Goal: Task Accomplishment & Management: Complete application form

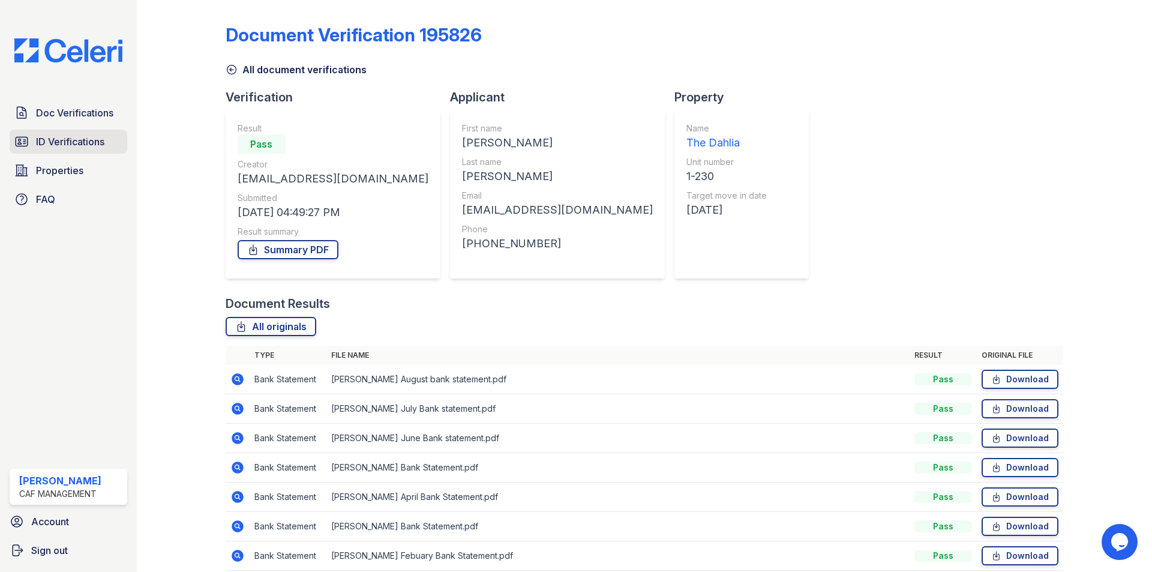
click at [67, 137] on span "ID Verifications" at bounding box center [70, 141] width 68 height 14
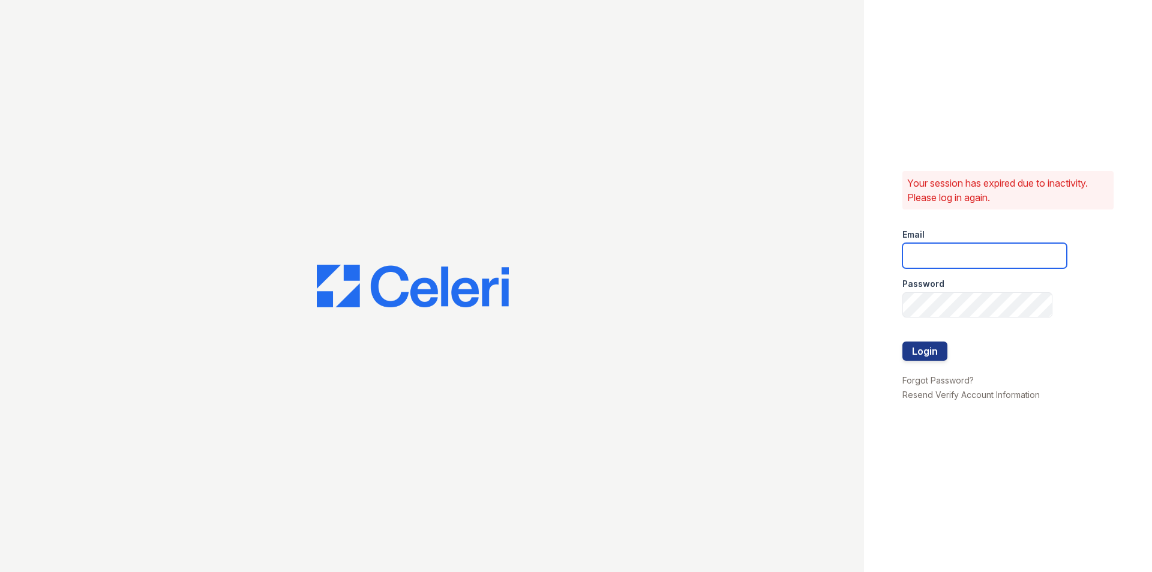
type input "dahlia1@cafmanagement.com"
click at [918, 343] on button "Login" at bounding box center [924, 350] width 45 height 19
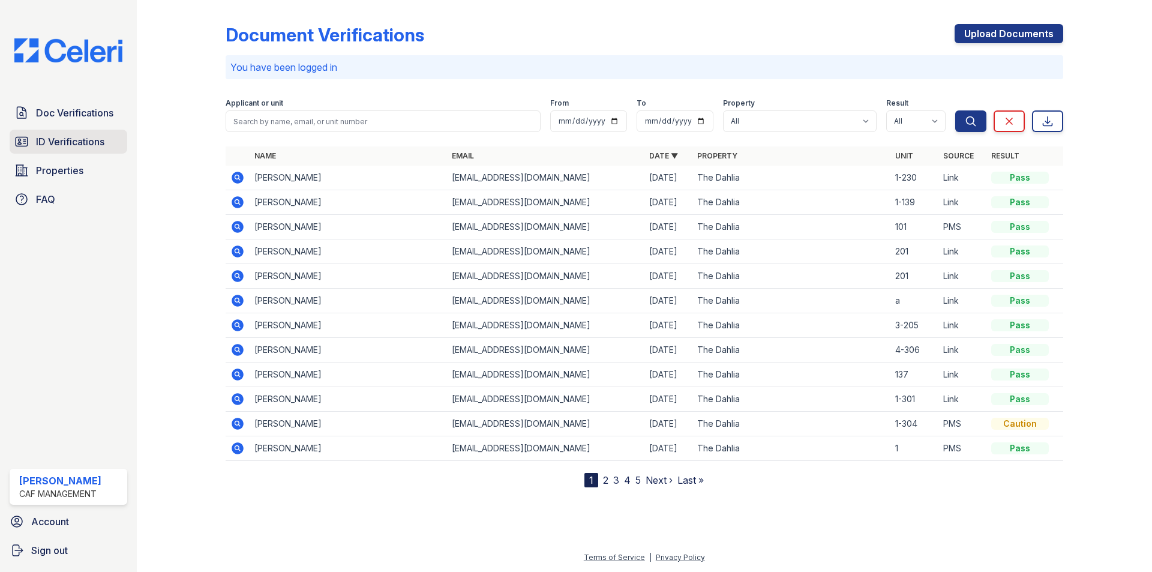
click at [92, 147] on span "ID Verifications" at bounding box center [70, 141] width 68 height 14
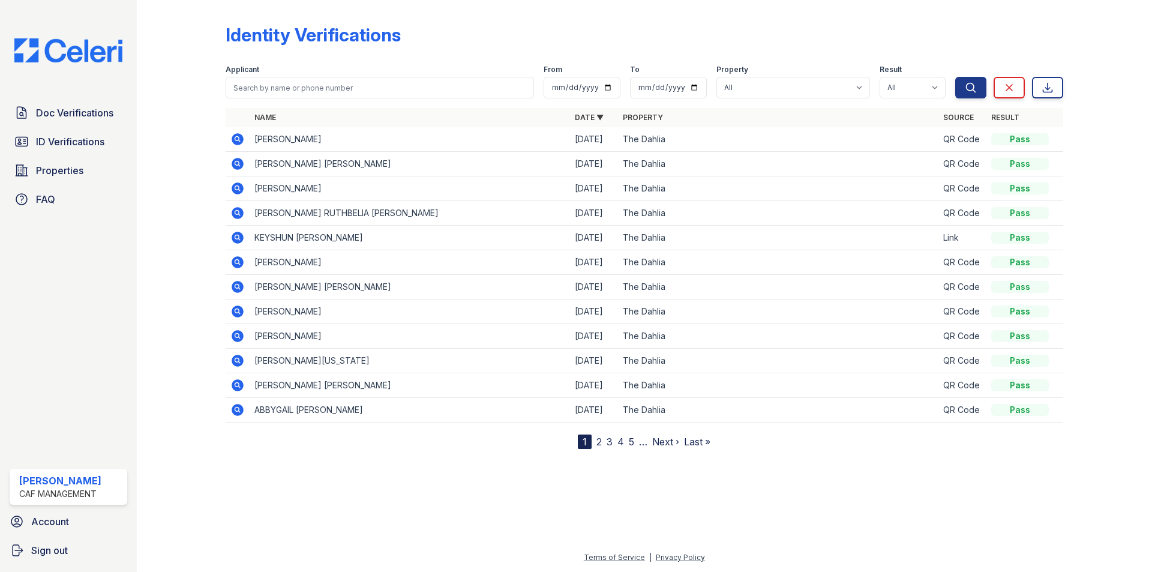
click at [235, 141] on icon at bounding box center [238, 139] width 12 height 12
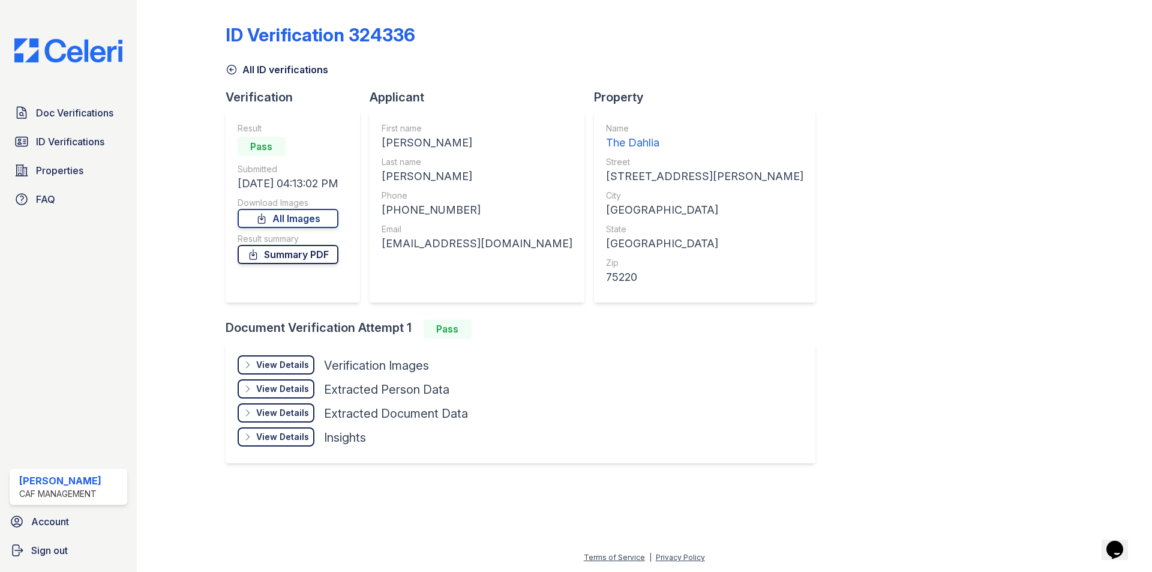
drag, startPoint x: 289, startPoint y: 251, endPoint x: 292, endPoint y: 257, distance: 6.7
click at [290, 252] on link "Summary PDF" at bounding box center [288, 254] width 101 height 19
click at [302, 364] on div "View Details" at bounding box center [282, 365] width 53 height 12
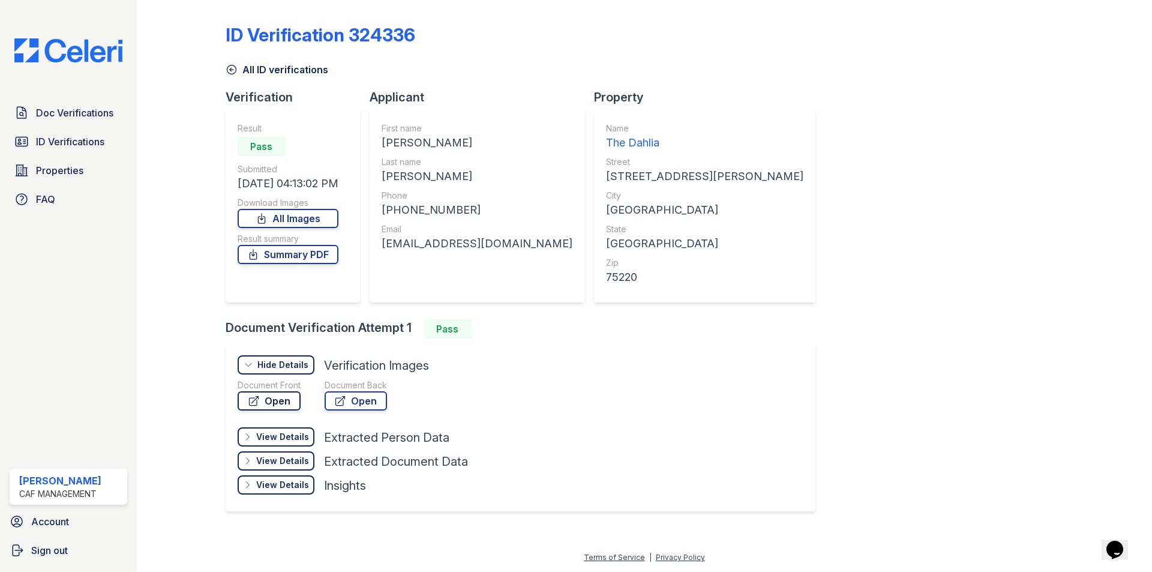
click at [284, 401] on link "Open" at bounding box center [269, 400] width 63 height 19
click at [97, 138] on span "ID Verifications" at bounding box center [70, 141] width 68 height 14
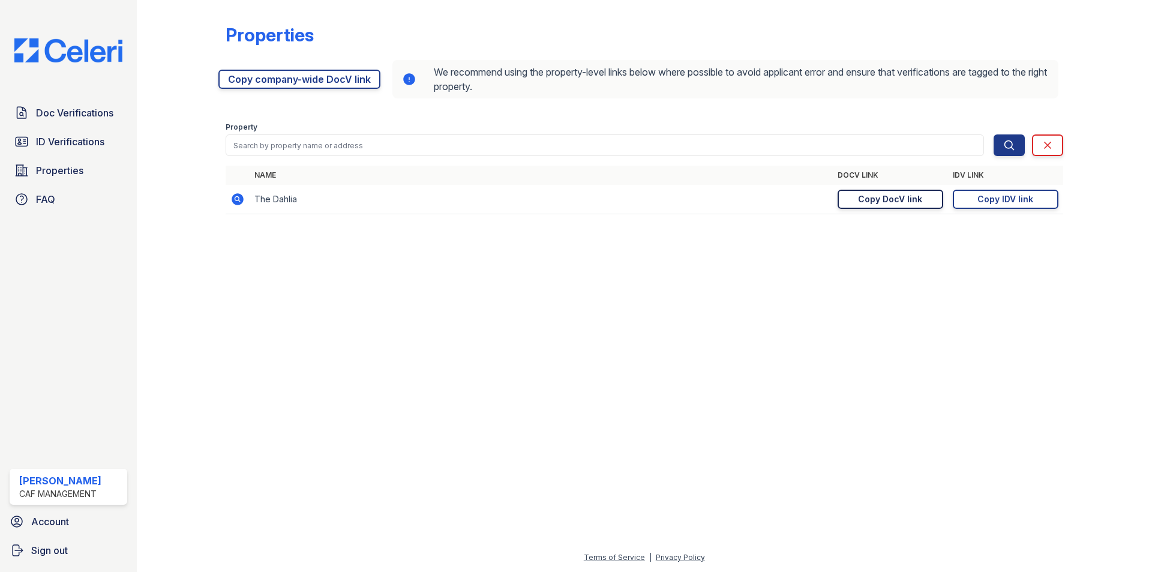
click at [926, 195] on link "Copy DocV link Copy link" at bounding box center [891, 199] width 106 height 19
click at [53, 154] on link "ID Verifications" at bounding box center [69, 142] width 118 height 24
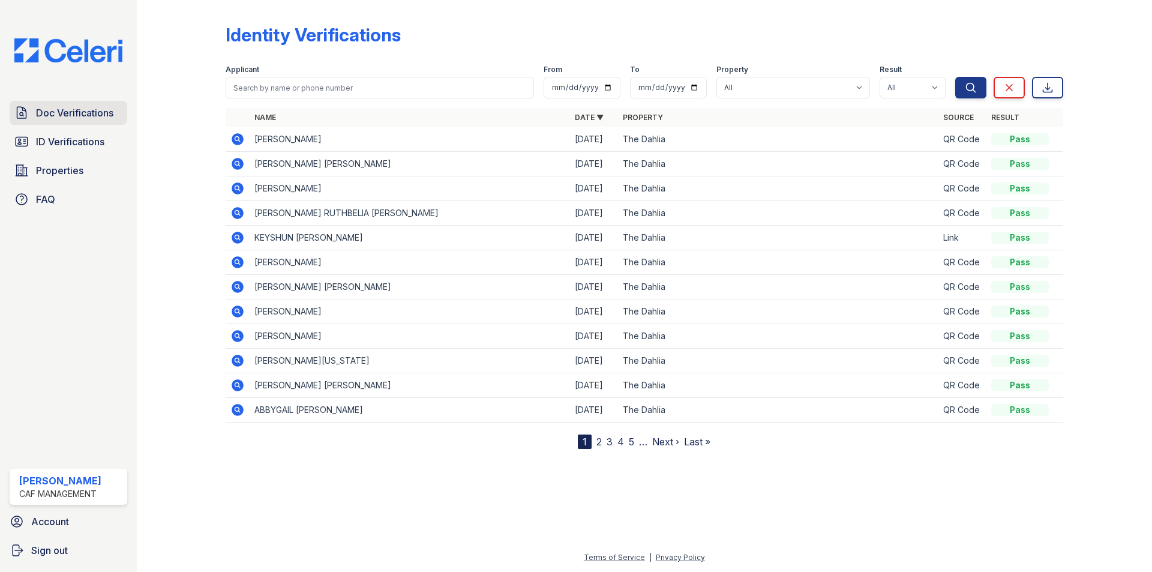
click at [91, 110] on span "Doc Verifications" at bounding box center [74, 113] width 77 height 14
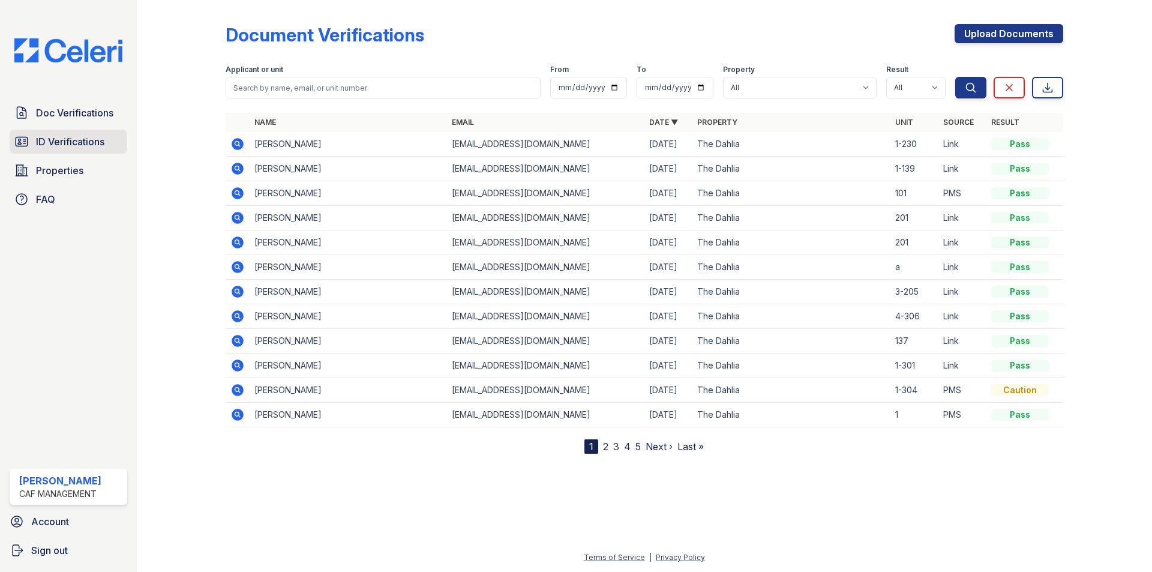
click at [67, 139] on span "ID Verifications" at bounding box center [70, 141] width 68 height 14
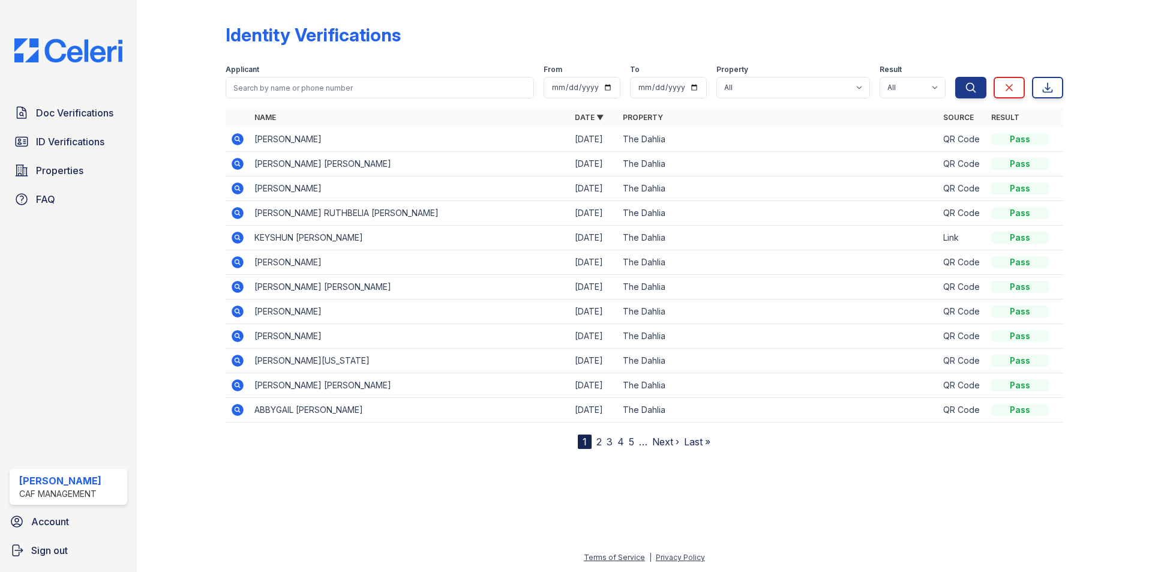
click at [243, 138] on icon at bounding box center [238, 139] width 12 height 12
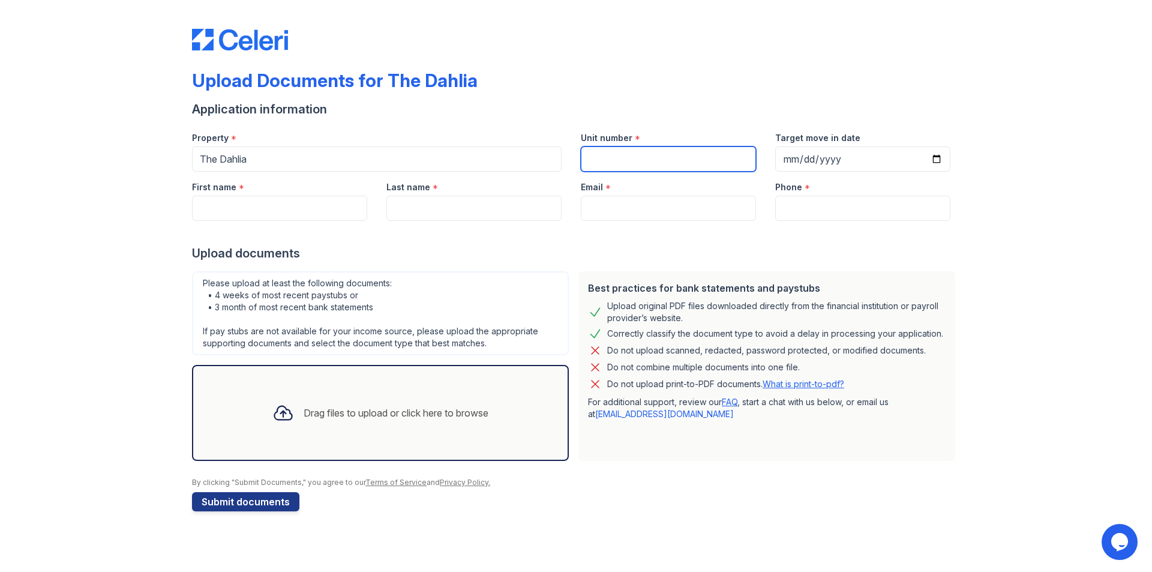
click at [652, 148] on input "Unit number" at bounding box center [668, 158] width 175 height 25
type input "4-306"
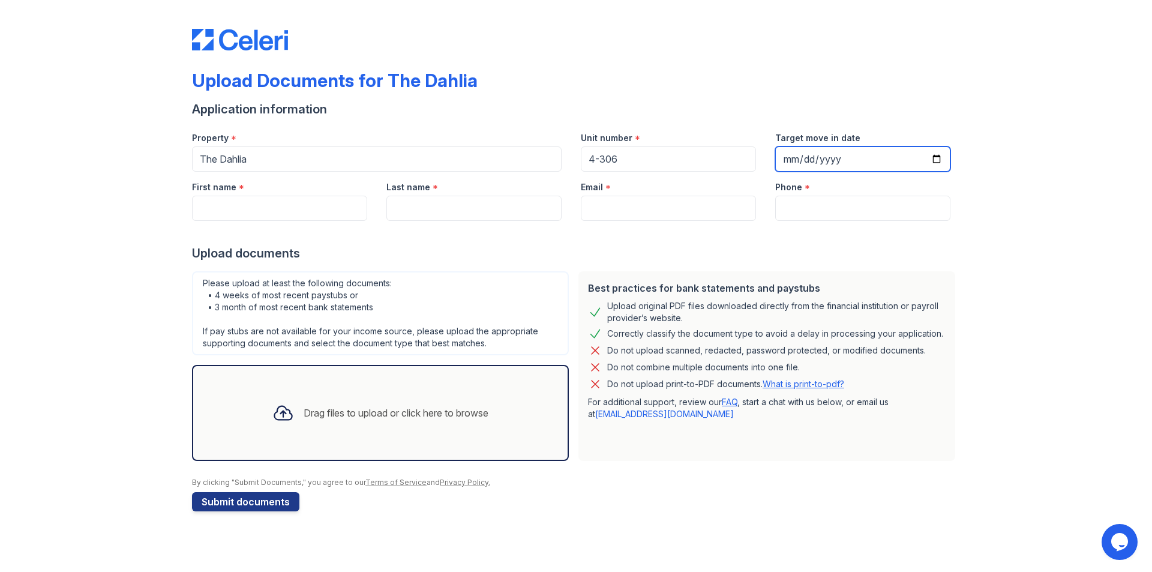
click at [942, 157] on input "Target move in date" at bounding box center [862, 158] width 175 height 25
type input "2025-09-27"
click at [321, 208] on input "First name" at bounding box center [279, 208] width 175 height 25
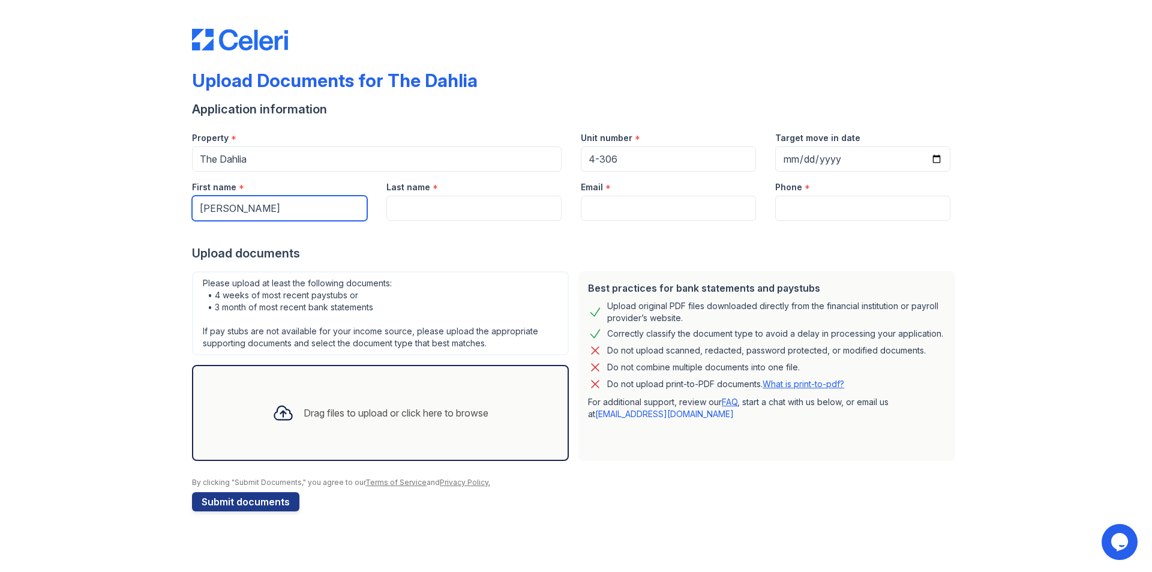
type input "Josue"
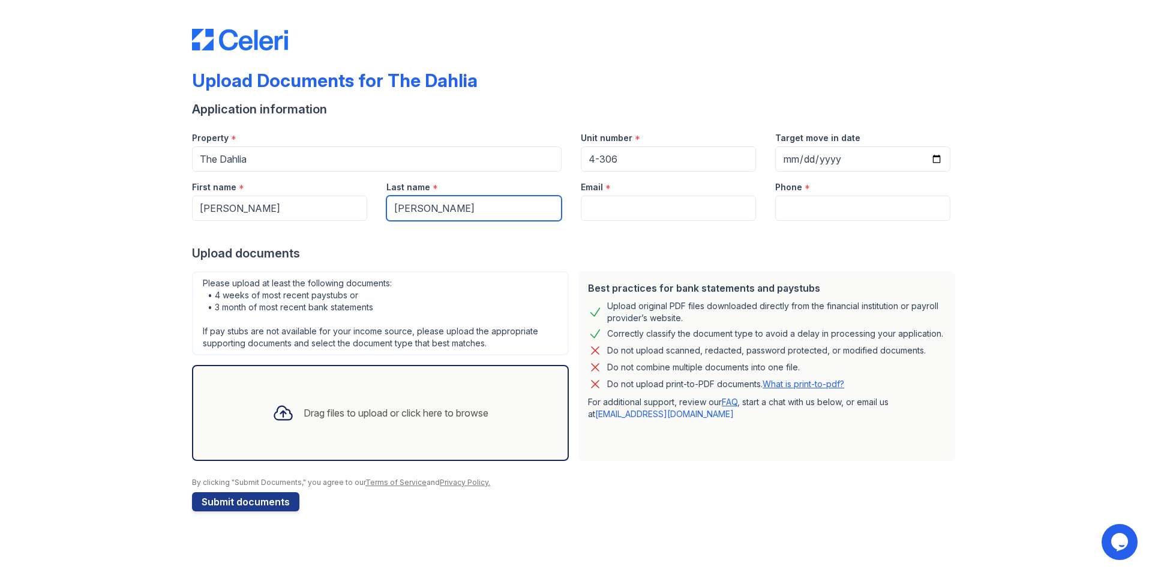
type input "Camacho"
click at [631, 220] on form "Application information Property * The Dahlia Unit number * 4-306 Target move i…" at bounding box center [576, 306] width 768 height 410
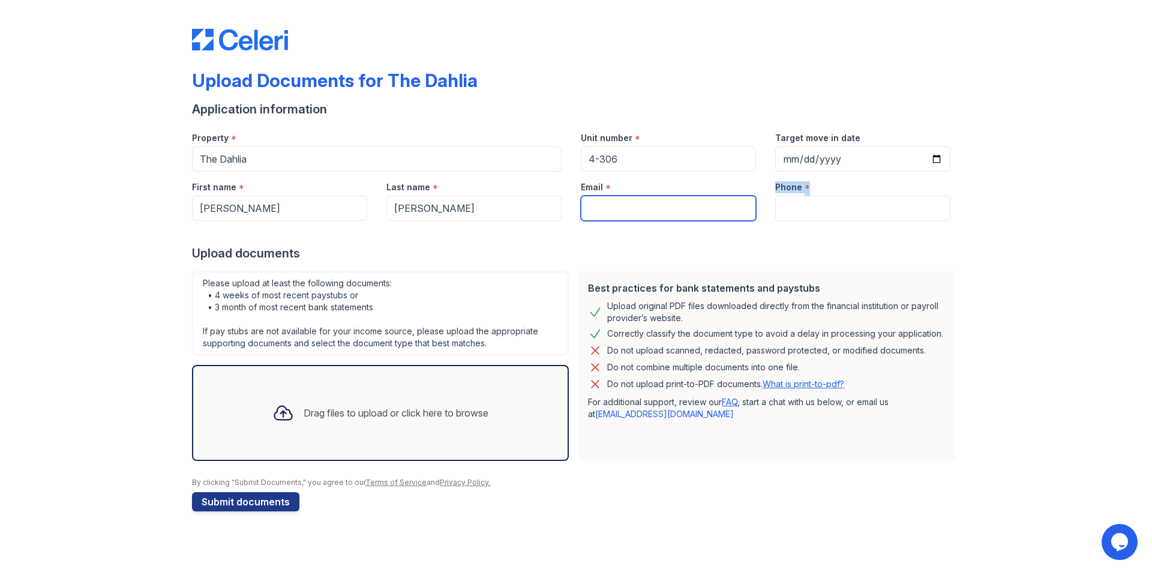
click at [628, 212] on input "Email" at bounding box center [668, 208] width 175 height 25
paste input "[EMAIL_ADDRESS][DOMAIN_NAME]"
type input "[EMAIL_ADDRESS][DOMAIN_NAME]"
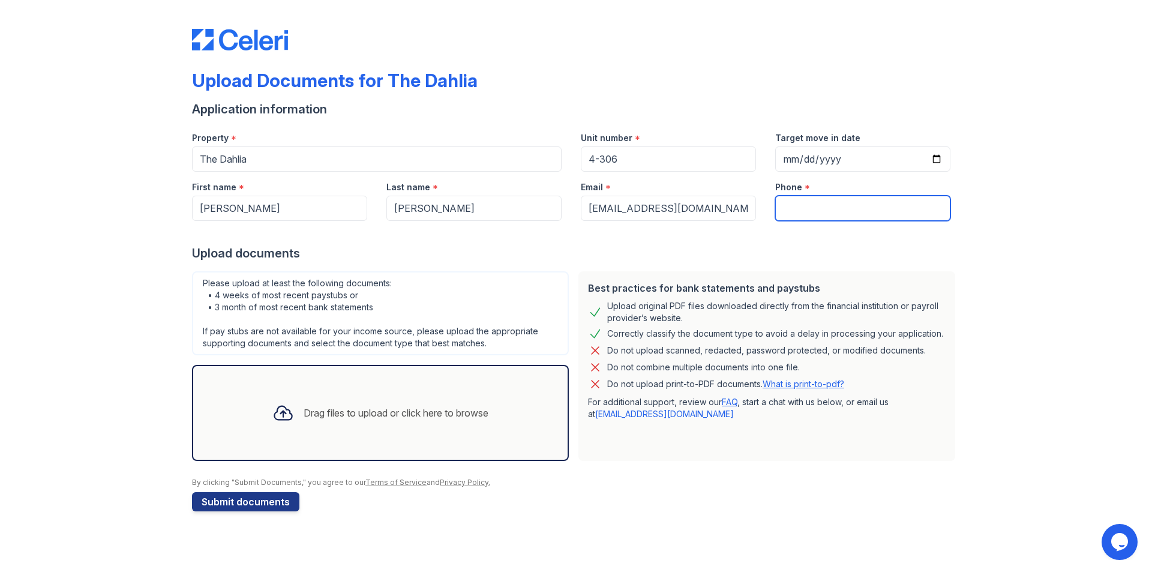
click at [806, 209] on input "Phone" at bounding box center [862, 208] width 175 height 25
paste input "(469) 919-2554"
type input "(469) 919-2554"
click at [344, 433] on div "Drag files to upload or click here to browse" at bounding box center [380, 412] width 235 height 41
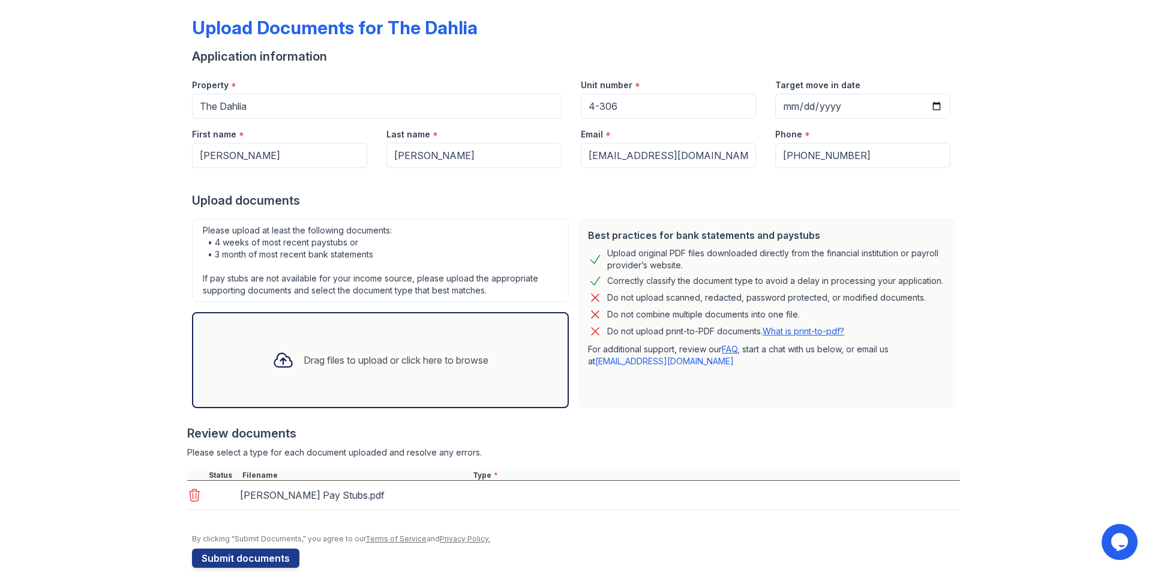
scroll to position [73, 0]
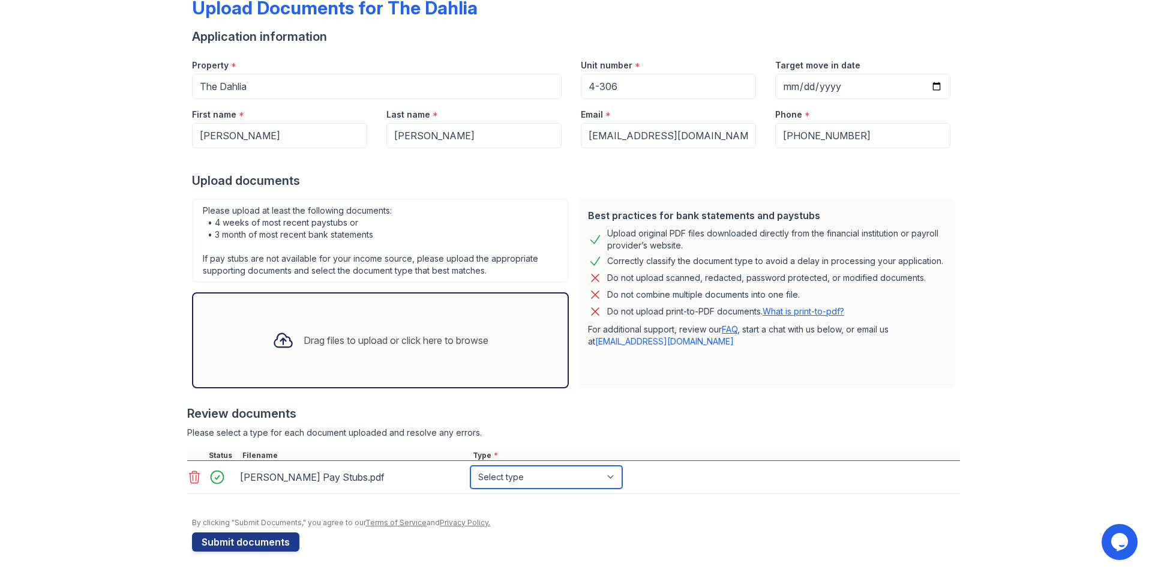
click at [492, 477] on select "Select type Paystub Bank Statement Offer Letter Tax Documents Benefit Award Let…" at bounding box center [546, 477] width 152 height 23
select select "paystub"
click at [470, 466] on select "Select type Paystub Bank Statement Offer Letter Tax Documents Benefit Award Let…" at bounding box center [546, 477] width 152 height 23
click at [260, 539] on button "Submit documents" at bounding box center [245, 541] width 107 height 19
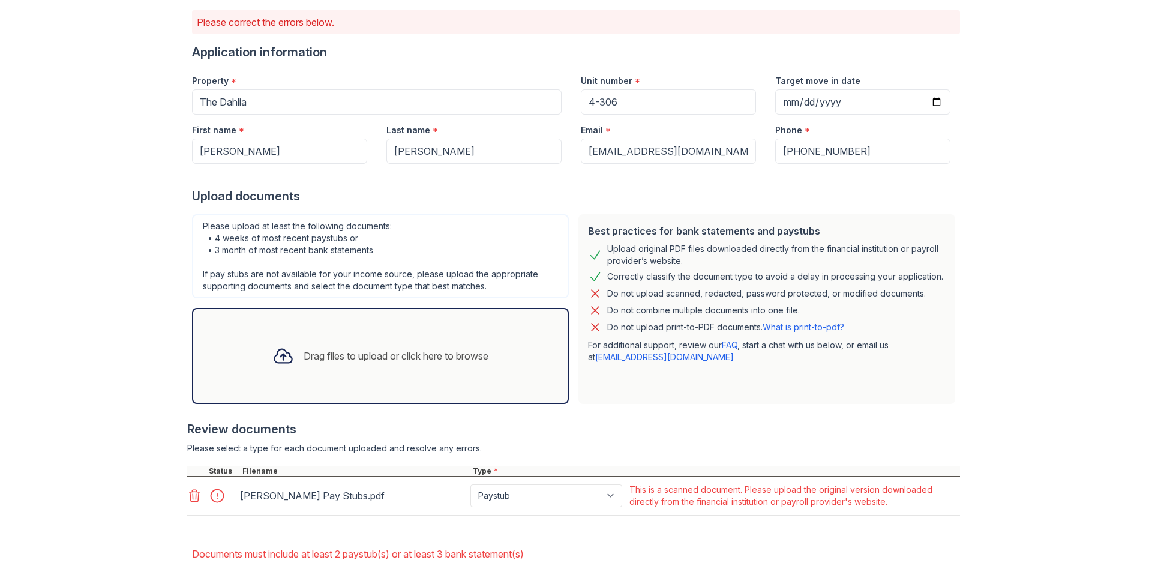
scroll to position [154, 0]
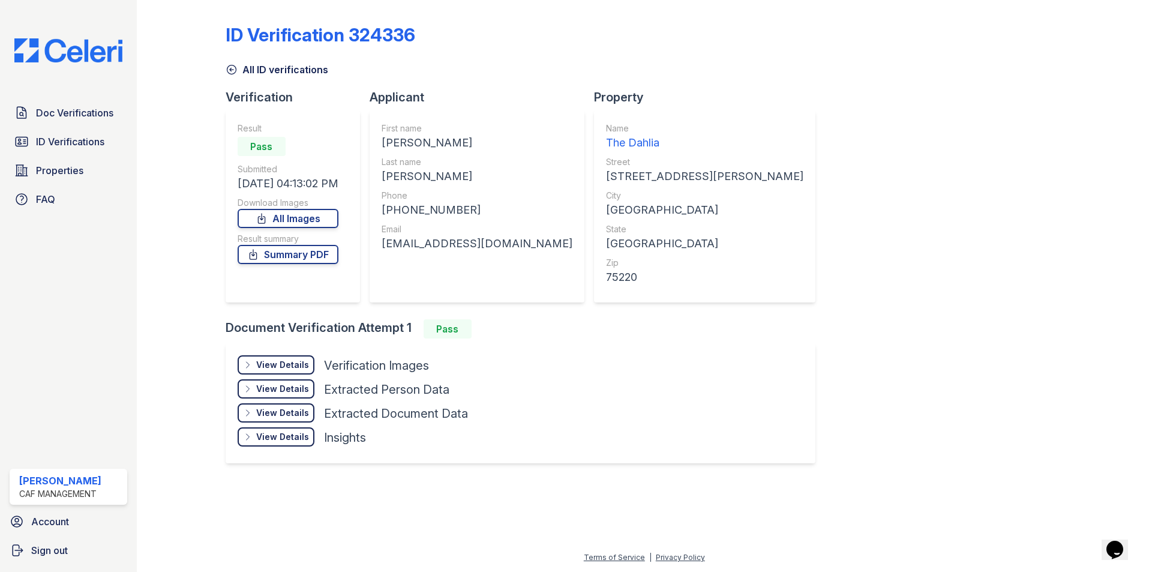
click at [286, 370] on div "View Details" at bounding box center [282, 365] width 53 height 12
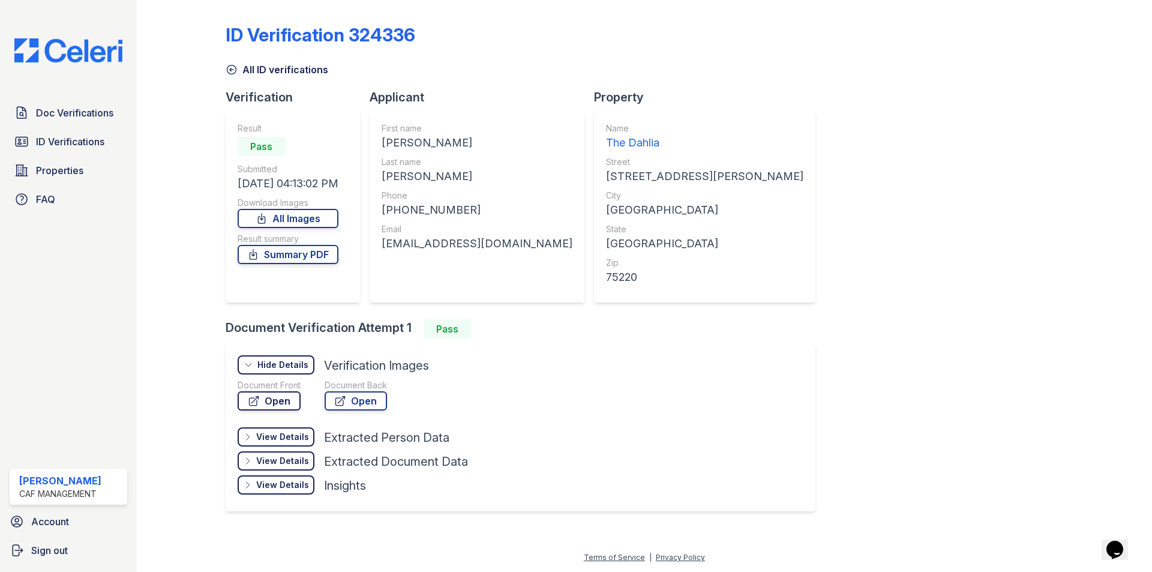
click at [284, 406] on link "Open" at bounding box center [269, 400] width 63 height 19
click at [64, 143] on span "ID Verifications" at bounding box center [70, 141] width 68 height 14
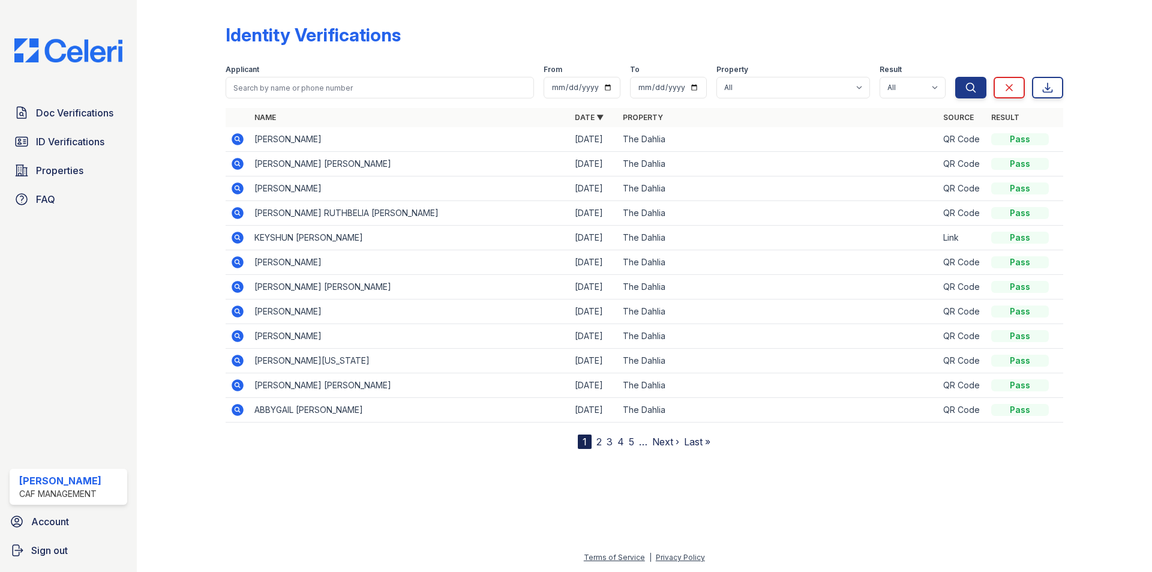
click at [238, 139] on icon at bounding box center [236, 138] width 3 height 3
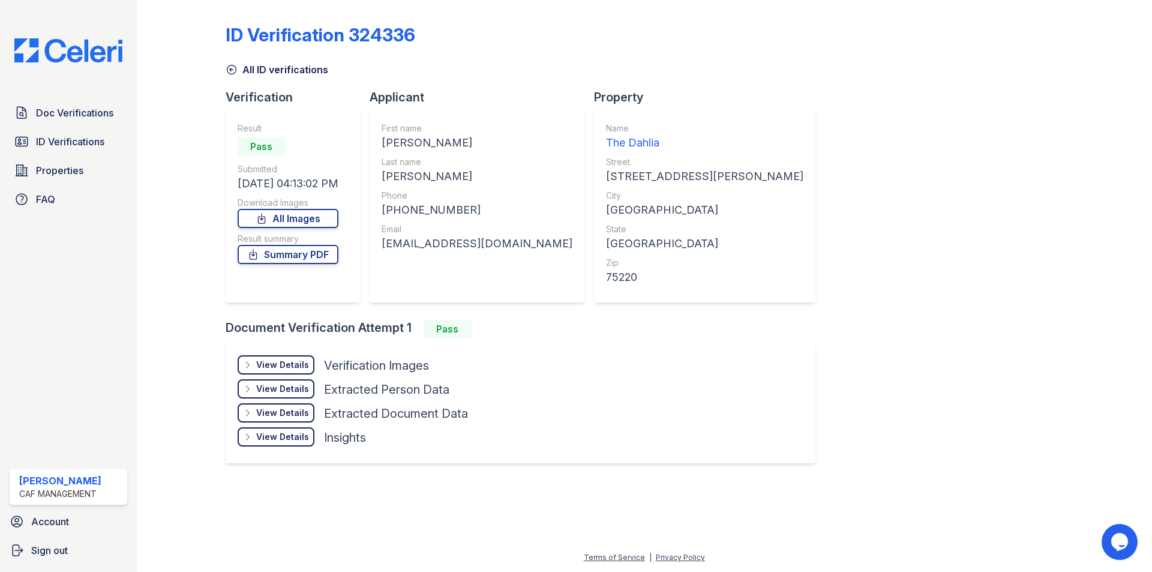
click at [293, 367] on div "View Details" at bounding box center [282, 365] width 53 height 12
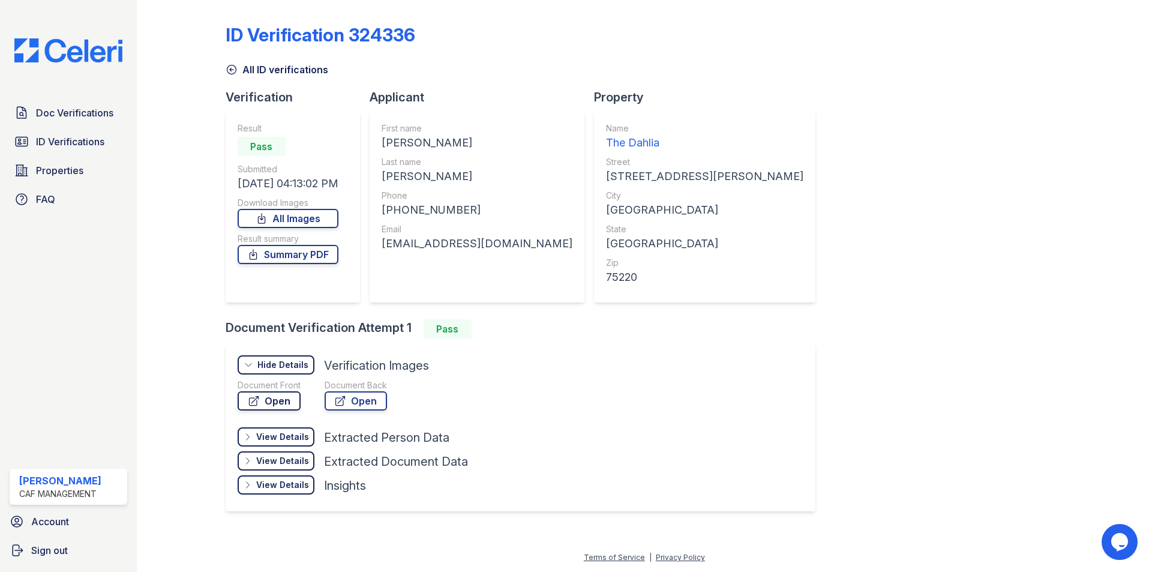
click at [287, 403] on link "Open" at bounding box center [269, 400] width 63 height 19
click at [80, 122] on link "Doc Verifications" at bounding box center [69, 113] width 118 height 24
click at [85, 142] on span "ID Verifications" at bounding box center [70, 141] width 68 height 14
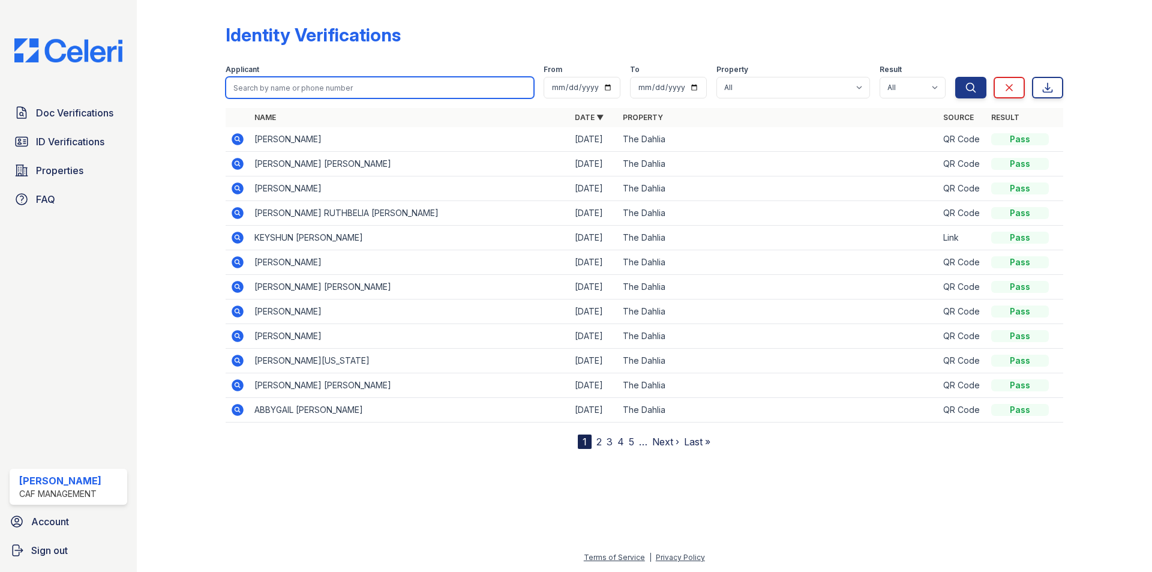
click at [298, 90] on input "search" at bounding box center [380, 88] width 308 height 22
type input "uli"
click at [955, 77] on button "Search" at bounding box center [970, 88] width 31 height 22
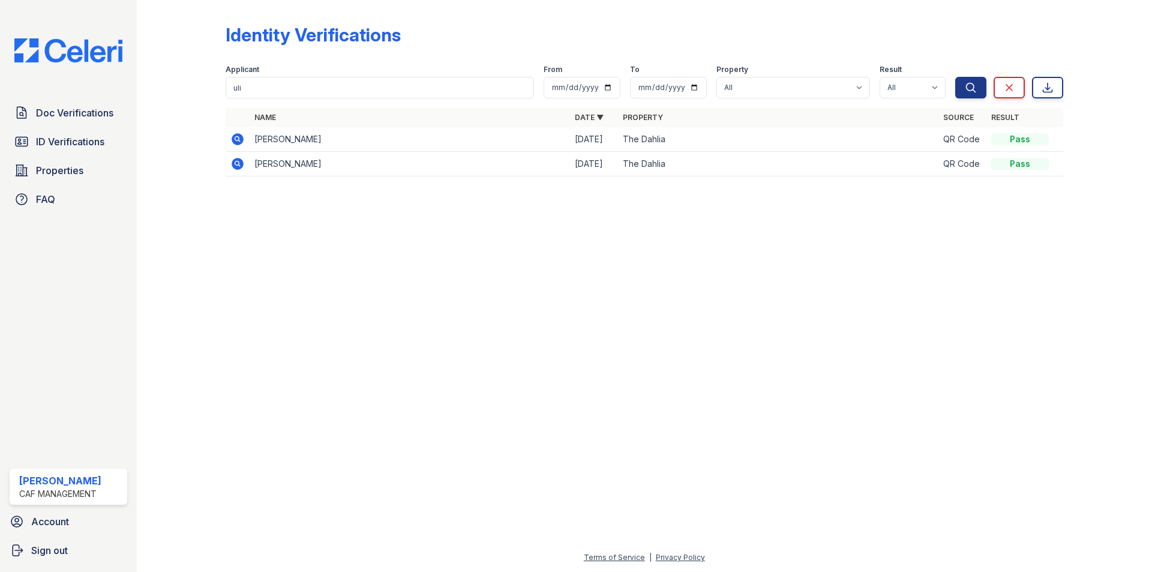
click at [295, 270] on div at bounding box center [644, 379] width 977 height 343
click at [78, 150] on link "ID Verifications" at bounding box center [69, 142] width 118 height 24
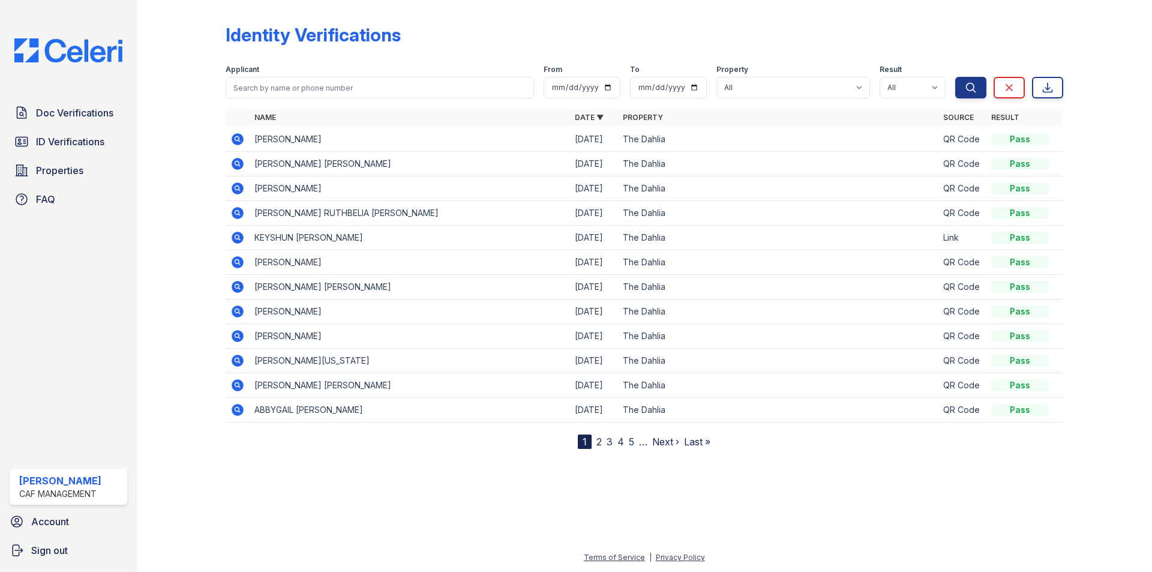
click at [185, 306] on div at bounding box center [191, 227] width 70 height 444
